Goal: Transaction & Acquisition: Purchase product/service

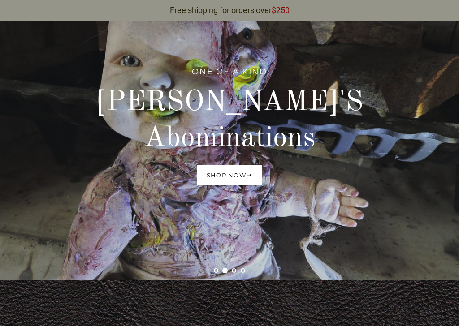
scroll to position [67, 0]
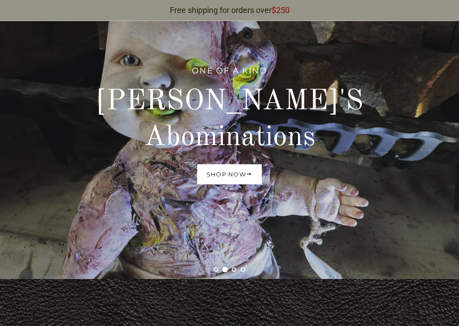
click at [249, 171] on span at bounding box center [249, 174] width 6 height 7
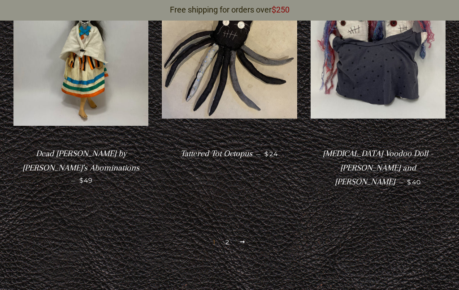
scroll to position [1931, 0]
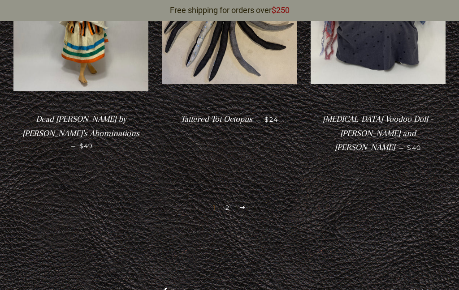
click at [246, 201] on link "Next" at bounding box center [243, 208] width 14 height 14
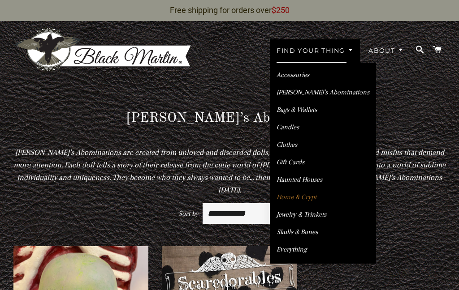
click at [325, 189] on link "Home & Crypt" at bounding box center [323, 197] width 106 height 16
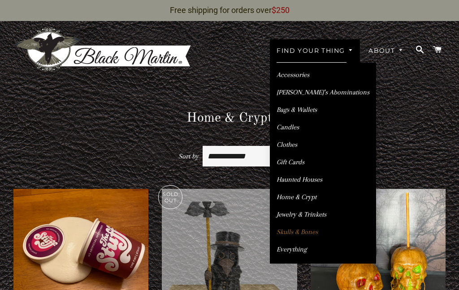
click at [317, 224] on link "Skulls & Bones" at bounding box center [323, 232] width 106 height 16
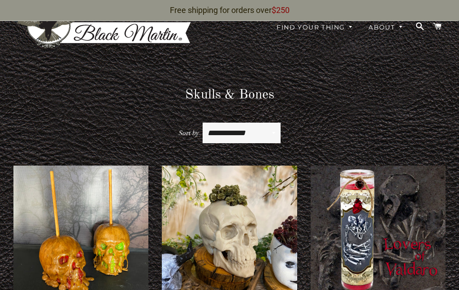
scroll to position [23, 0]
click at [276, 183] on img at bounding box center [229, 233] width 135 height 135
